Goal: Transaction & Acquisition: Purchase product/service

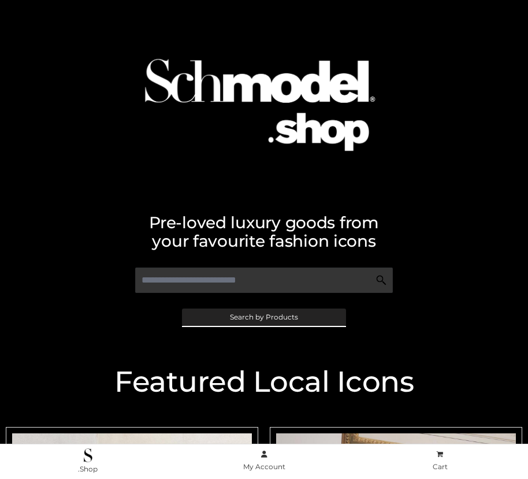
click at [264, 317] on span "Search by Products" at bounding box center [264, 317] width 68 height 7
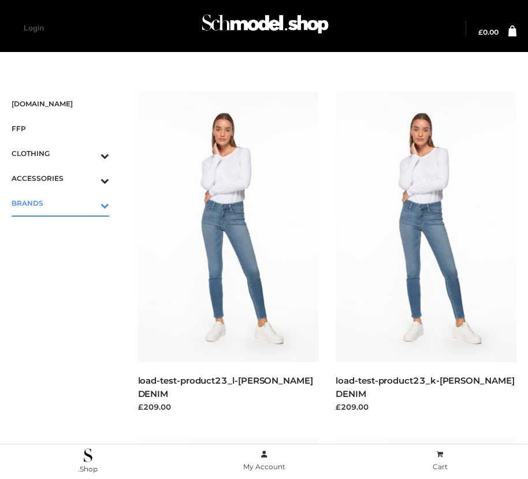
click at [88, 203] on icon "Toggle Submenu" at bounding box center [44, 205] width 129 height 13
click at [66, 228] on span "OPP SWIMWEAR" at bounding box center [66, 227] width 86 height 13
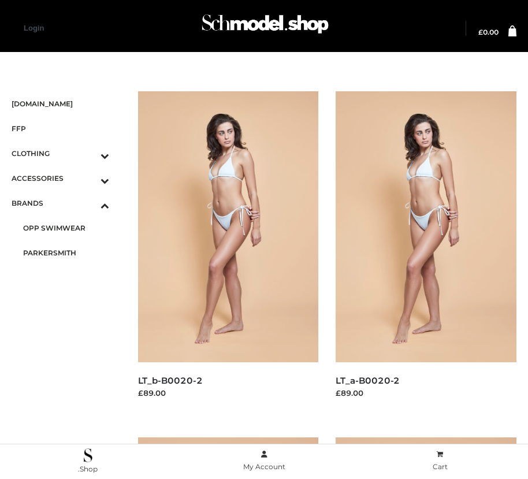
scroll to position [1745, 0]
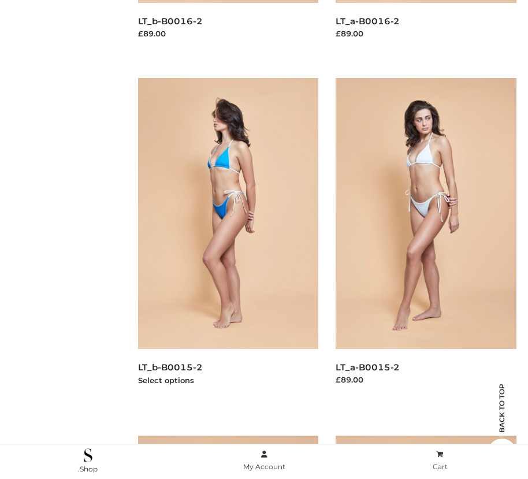
click at [228, 239] on img at bounding box center [228, 213] width 181 height 271
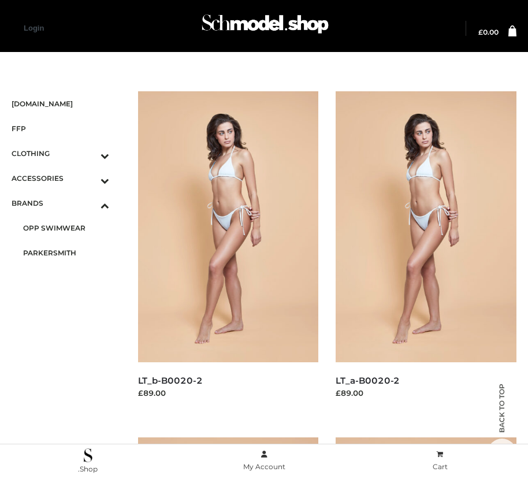
scroll to position [13, 0]
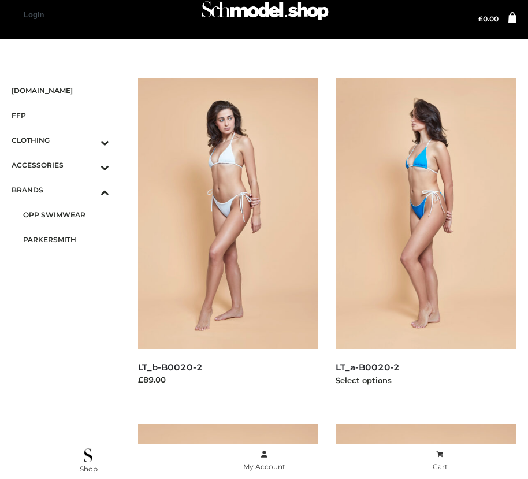
click at [426, 239] on img at bounding box center [426, 213] width 181 height 271
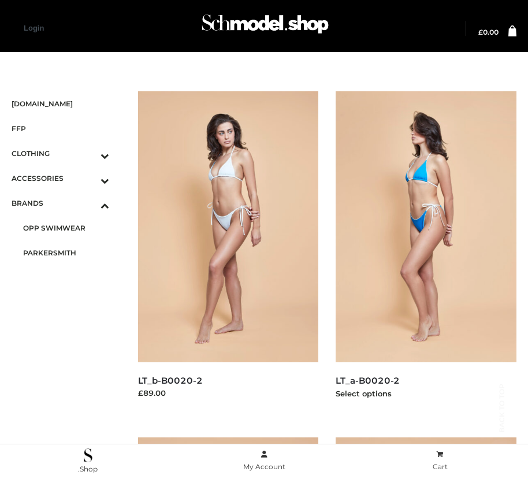
scroll to position [1399, 0]
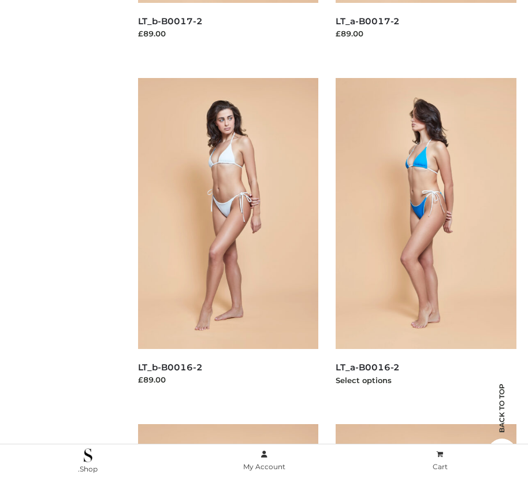
click at [426, 239] on img at bounding box center [426, 213] width 181 height 271
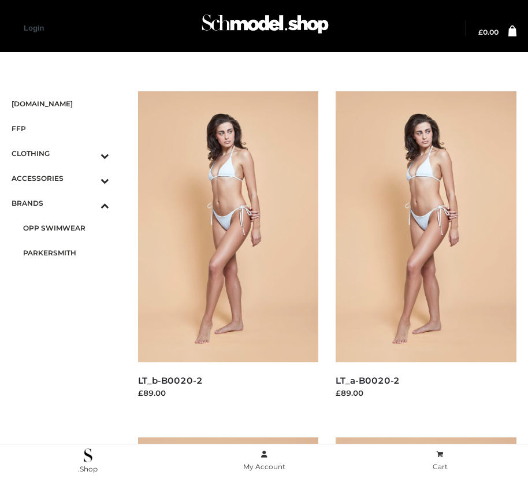
scroll to position [706, 0]
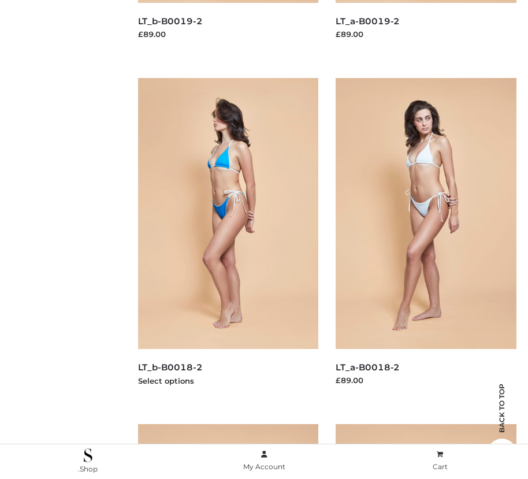
click at [228, 239] on img at bounding box center [228, 213] width 181 height 271
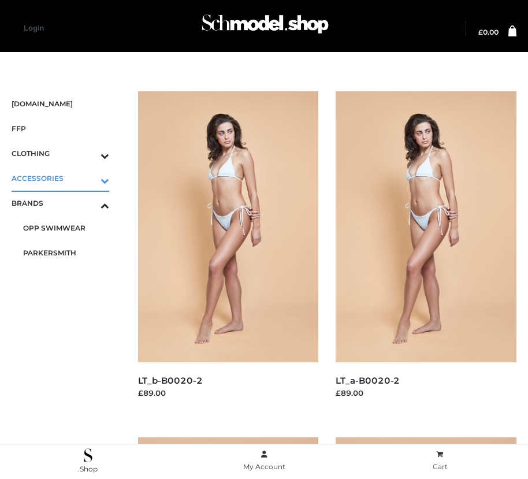
click at [88, 178] on icon "Toggle Submenu" at bounding box center [44, 180] width 129 height 13
click at [66, 203] on span "BAGS" at bounding box center [66, 203] width 86 height 13
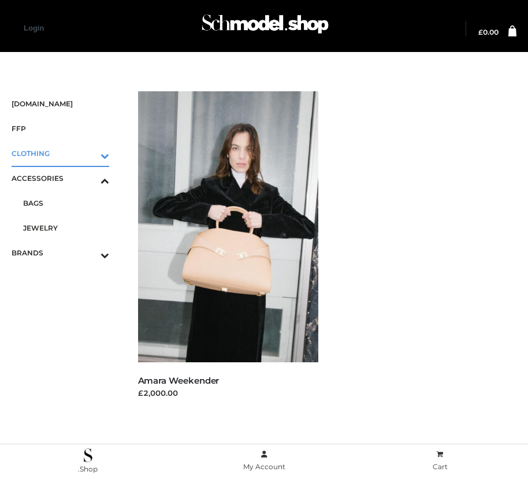
click at [88, 153] on icon "Toggle Submenu" at bounding box center [44, 155] width 129 height 13
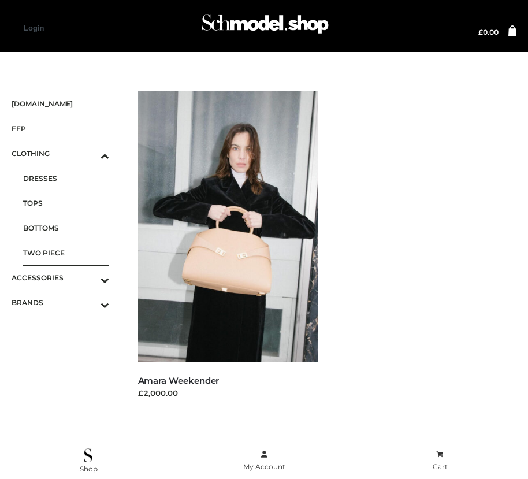
click at [66, 253] on span "TWO PIECE" at bounding box center [66, 252] width 86 height 13
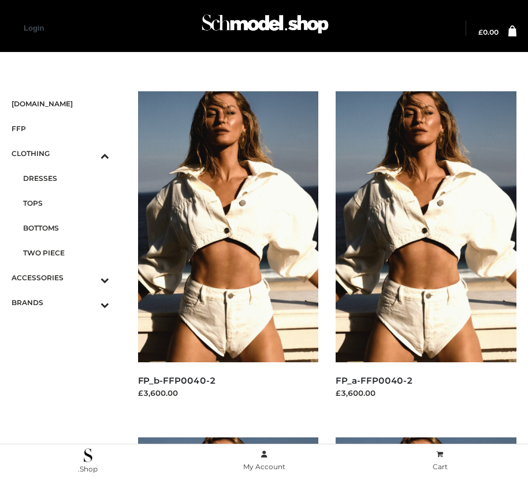
scroll to position [13, 0]
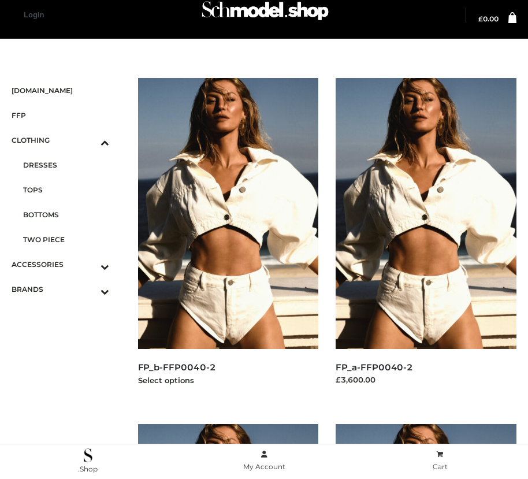
click at [228, 239] on img at bounding box center [228, 213] width 181 height 271
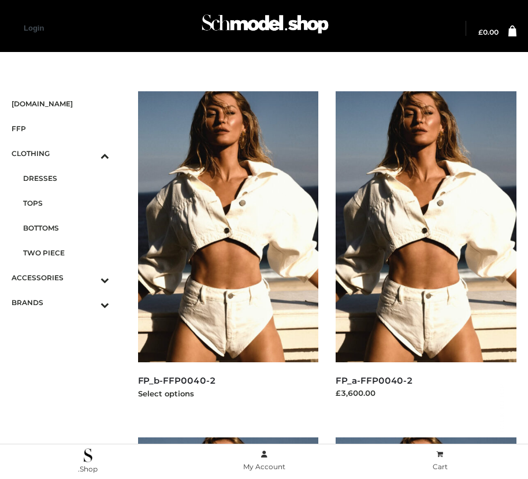
scroll to position [1745, 0]
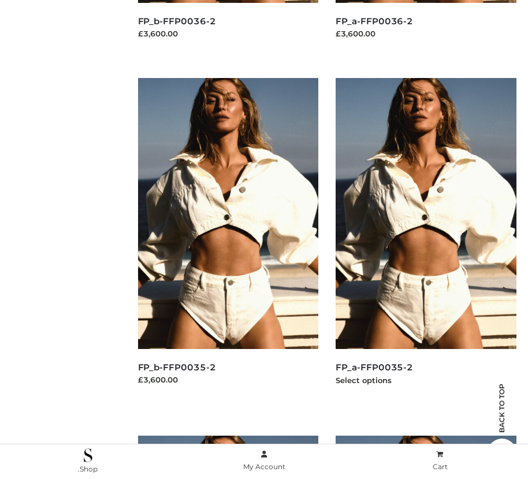
click at [426, 239] on img at bounding box center [426, 213] width 181 height 271
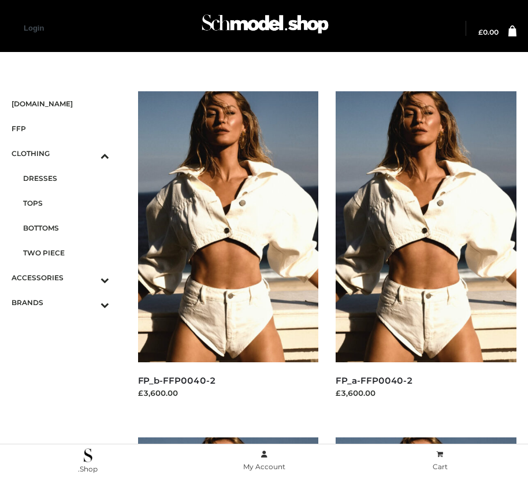
scroll to position [1399, 0]
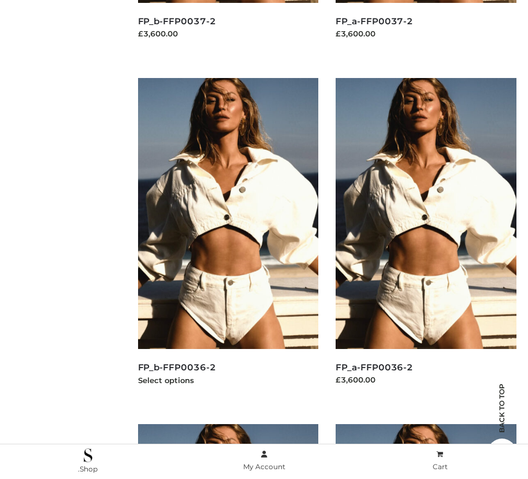
click at [228, 239] on img at bounding box center [228, 213] width 181 height 271
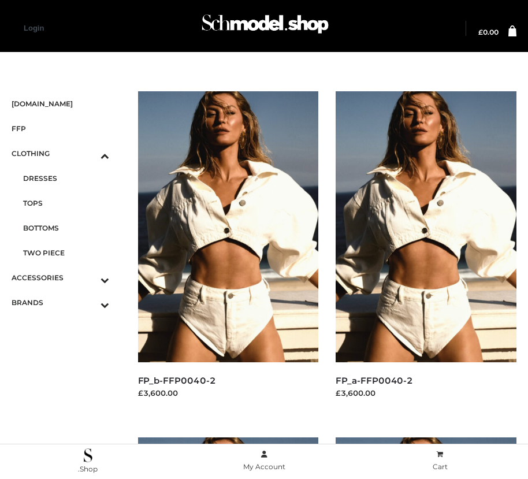
scroll to position [360, 0]
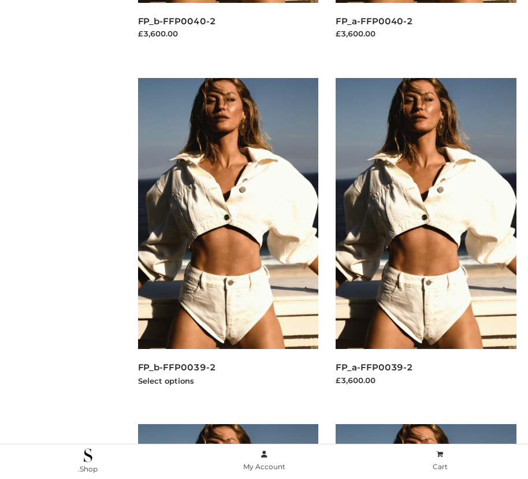
click at [228, 239] on img at bounding box center [228, 213] width 181 height 271
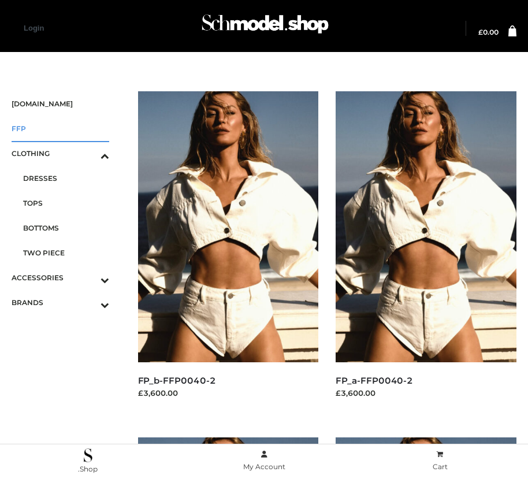
click at [60, 128] on span "FFP" at bounding box center [61, 128] width 98 height 13
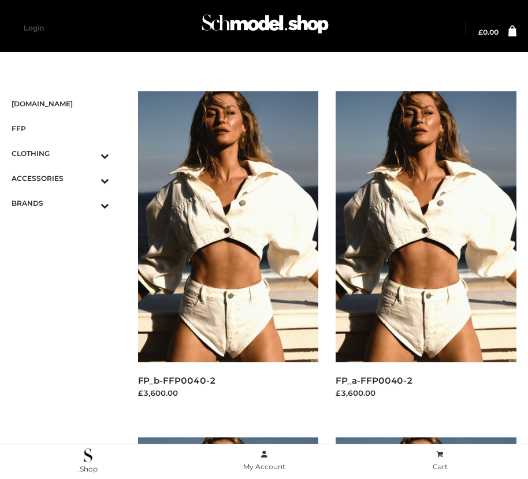
scroll to position [1399, 0]
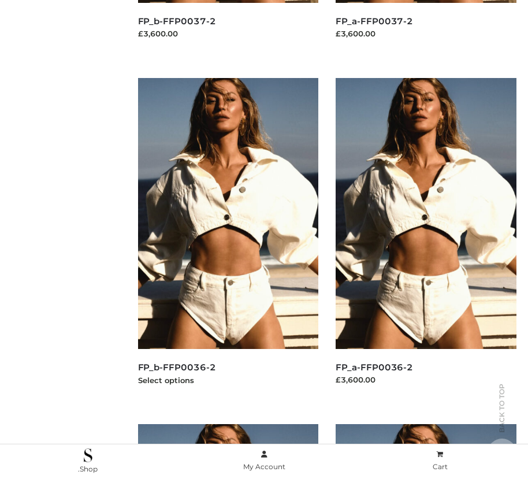
click at [228, 239] on img at bounding box center [228, 213] width 181 height 271
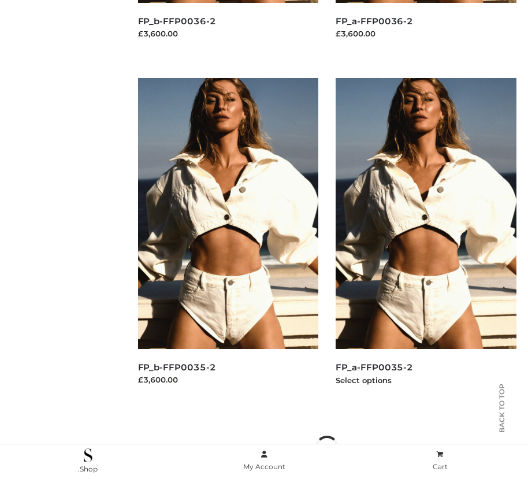
click at [426, 239] on img at bounding box center [426, 213] width 181 height 271
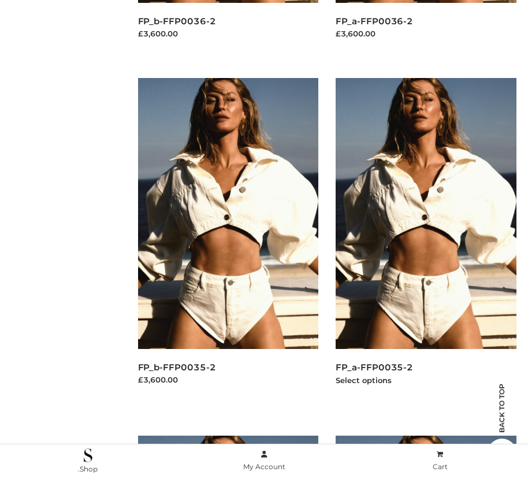
scroll to position [1052, 0]
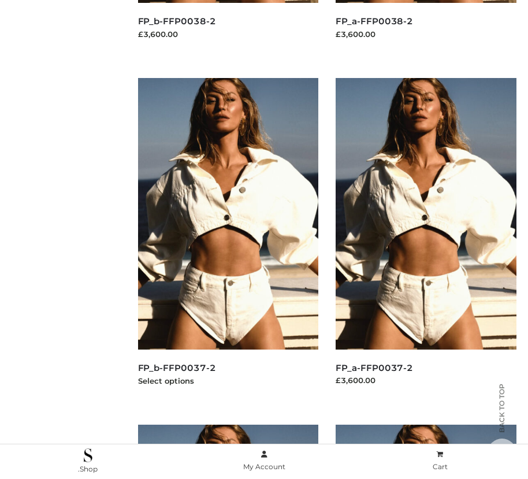
click at [228, 239] on img at bounding box center [228, 213] width 181 height 271
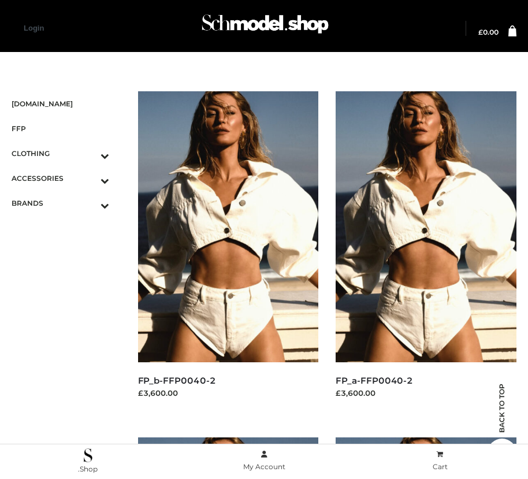
scroll to position [360, 0]
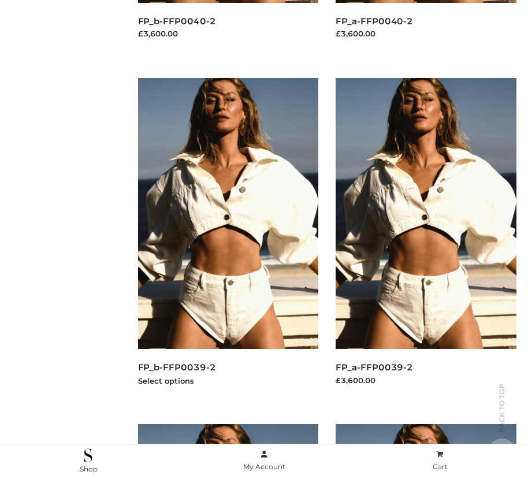
click at [228, 239] on img at bounding box center [228, 213] width 181 height 271
